Goal: Task Accomplishment & Management: Manage account settings

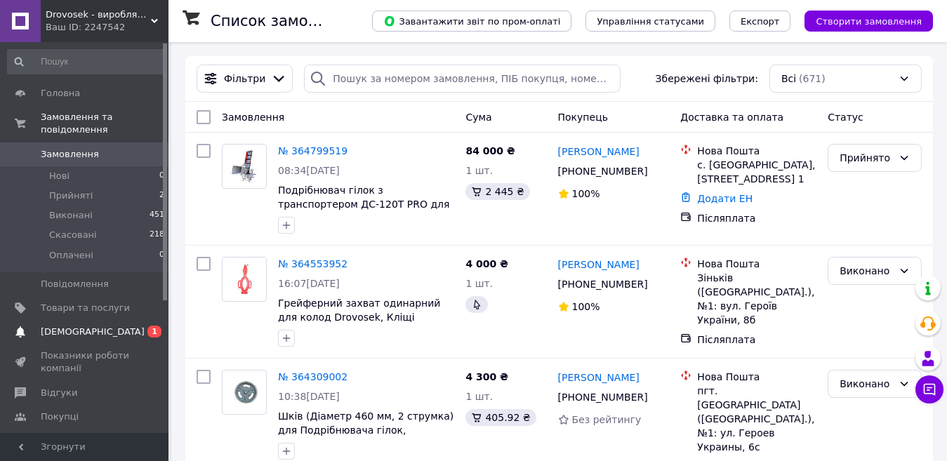
click at [76, 326] on span "[DEMOGRAPHIC_DATA]" at bounding box center [93, 332] width 104 height 13
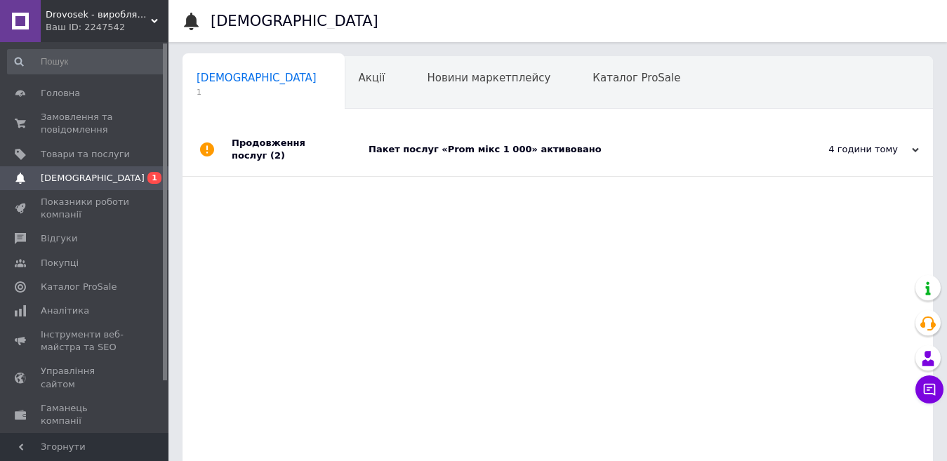
click at [593, 147] on div "Пакет послуг «Prom мікс 1 000» активовано" at bounding box center [574, 149] width 410 height 13
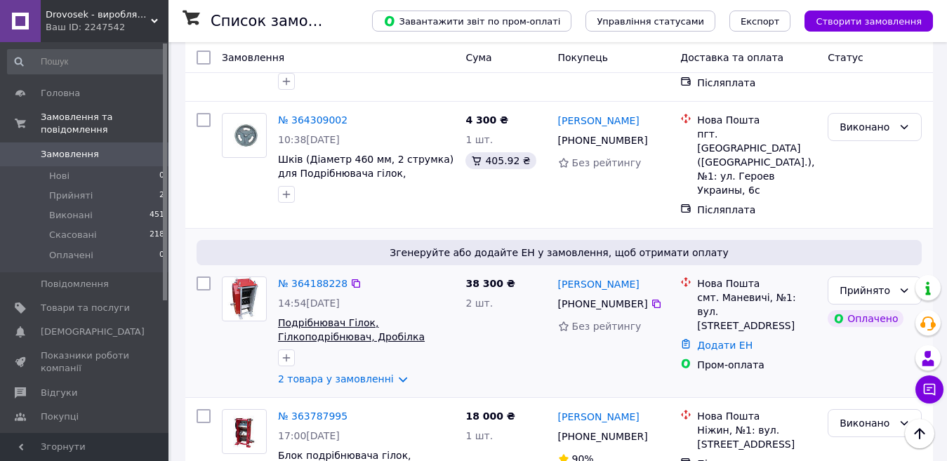
scroll to position [281, 0]
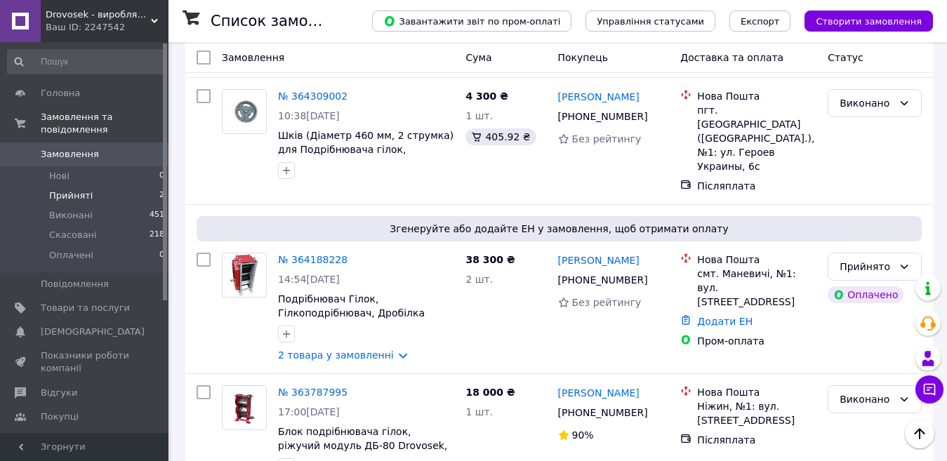
click at [93, 186] on li "Прийняті 2" at bounding box center [86, 196] width 173 height 20
